Goal: Find specific page/section

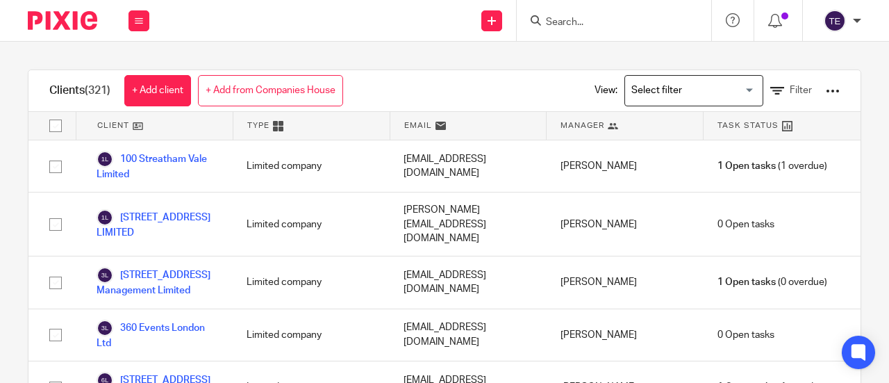
click at [622, 17] on input "Search" at bounding box center [607, 23] width 125 height 13
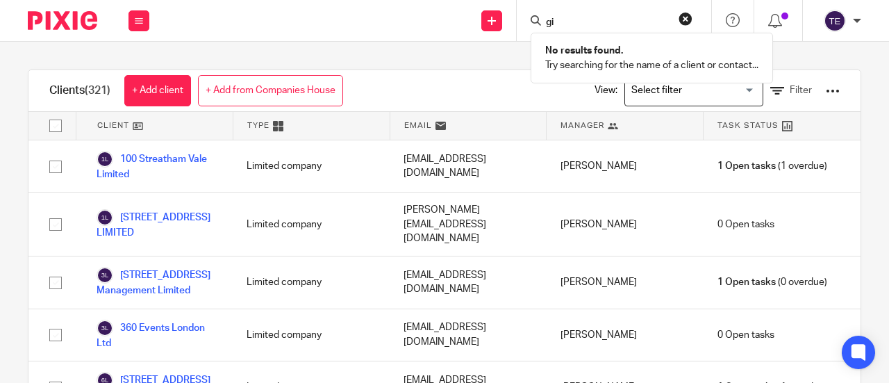
type input "g"
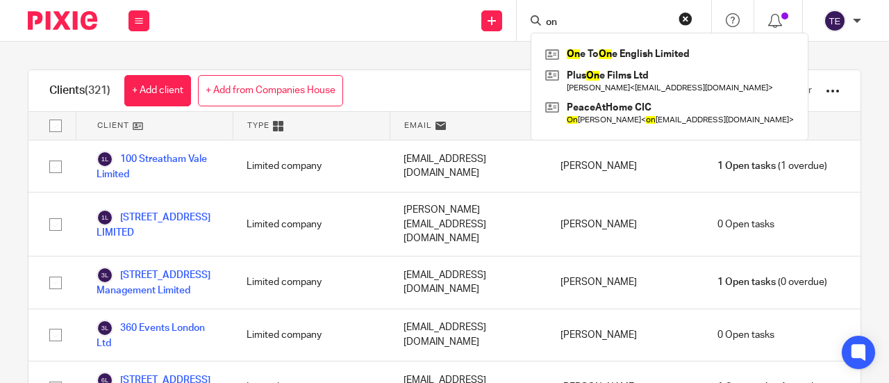
type input "o"
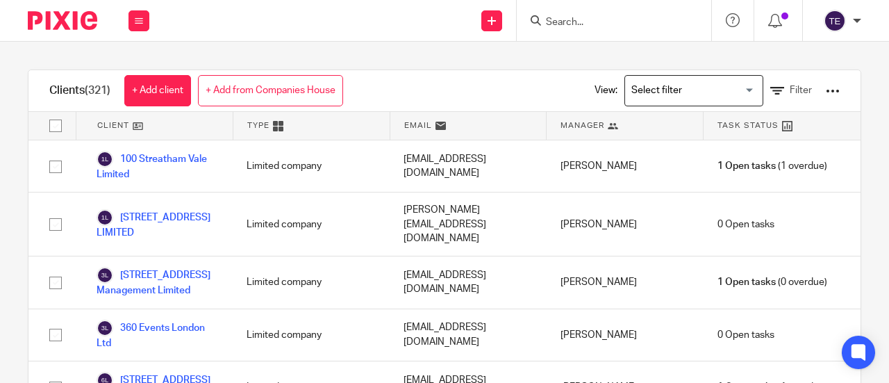
click at [608, 15] on form at bounding box center [619, 20] width 148 height 17
click at [597, 22] on input "Search" at bounding box center [607, 23] width 125 height 13
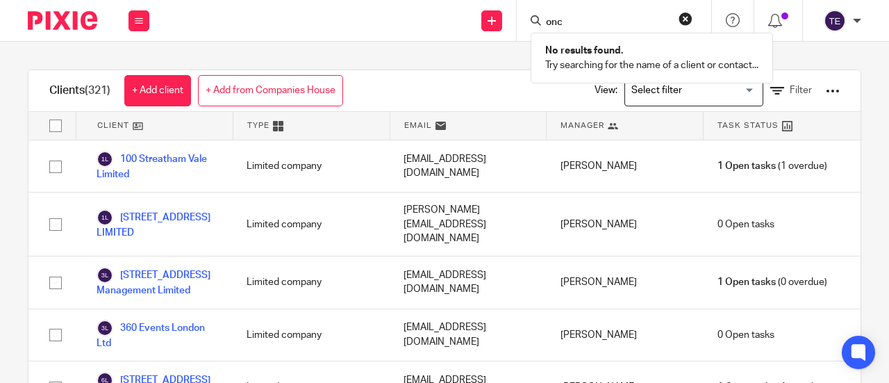
type input "onc"
click at [622, 19] on input "onc" at bounding box center [607, 23] width 125 height 13
